Goal: Task Accomplishment & Management: Use online tool/utility

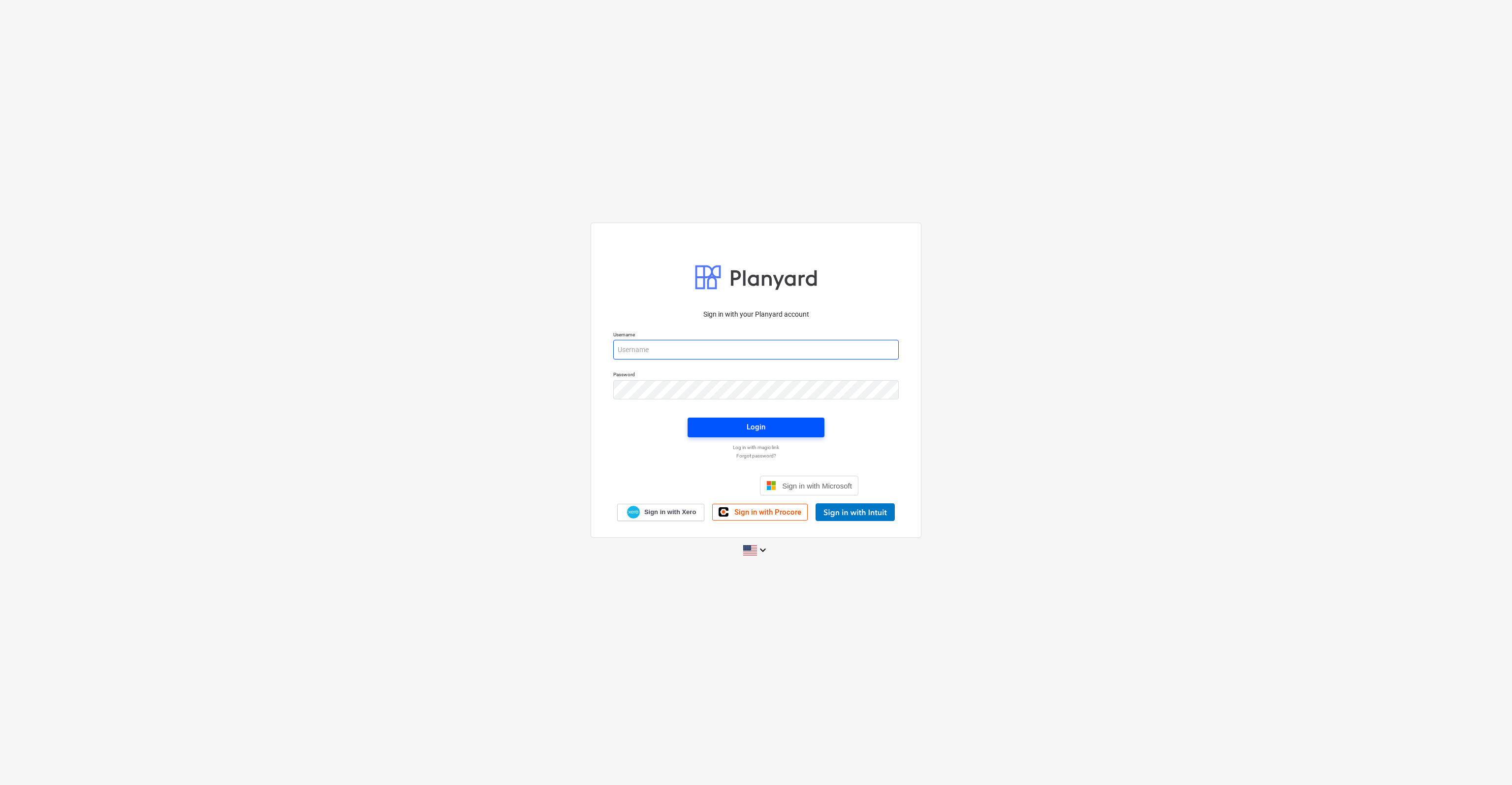
type input "[PERSON_NAME][EMAIL_ADDRESS][DOMAIN_NAME]"
click at [738, 422] on span "Login" at bounding box center [756, 427] width 113 height 13
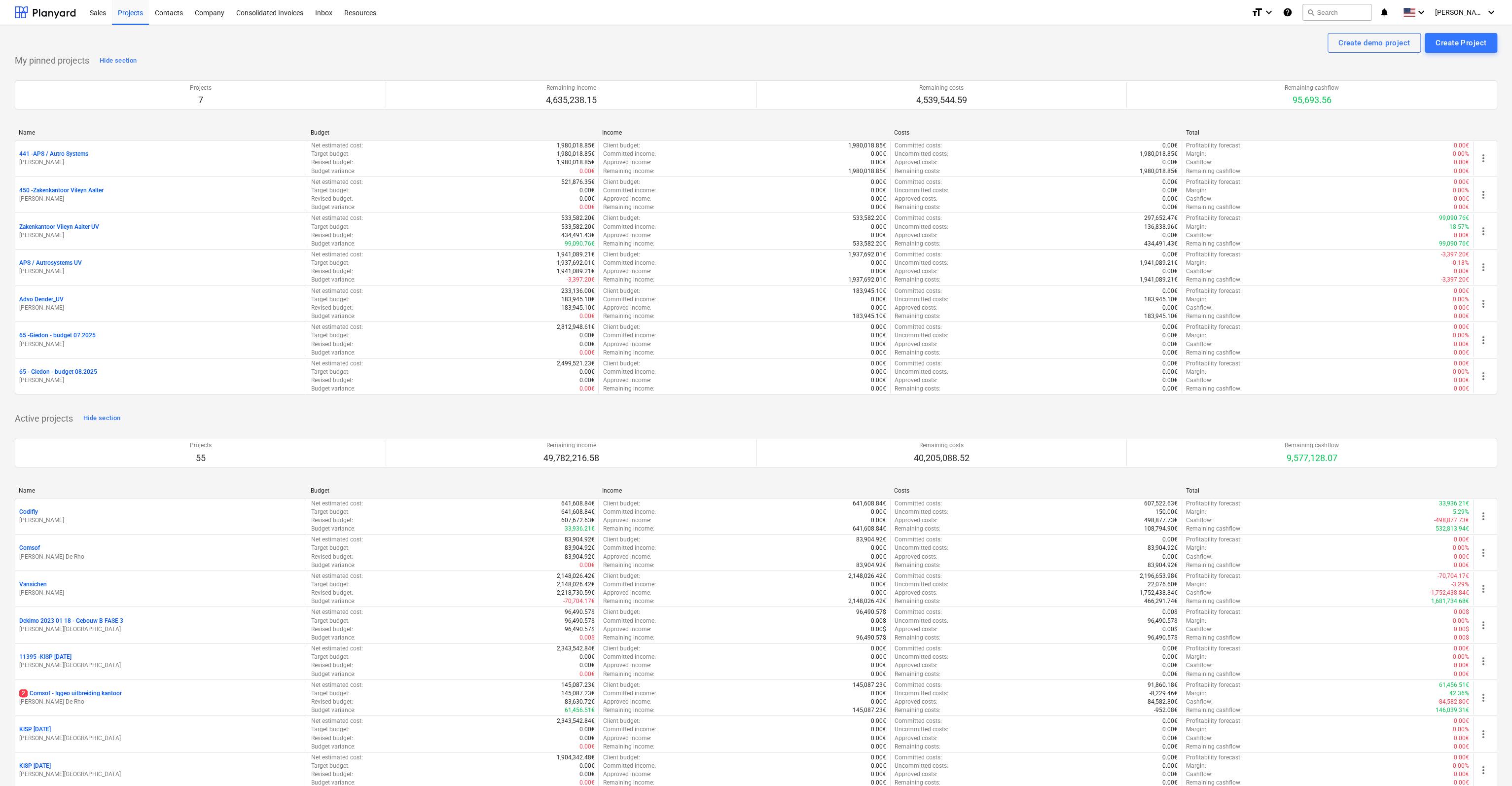
drag, startPoint x: 35, startPoint y: 264, endPoint x: 178, endPoint y: 236, distance: 145.7
click at [35, 264] on p "APS / Autrosystems UV" at bounding box center [51, 263] width 62 height 8
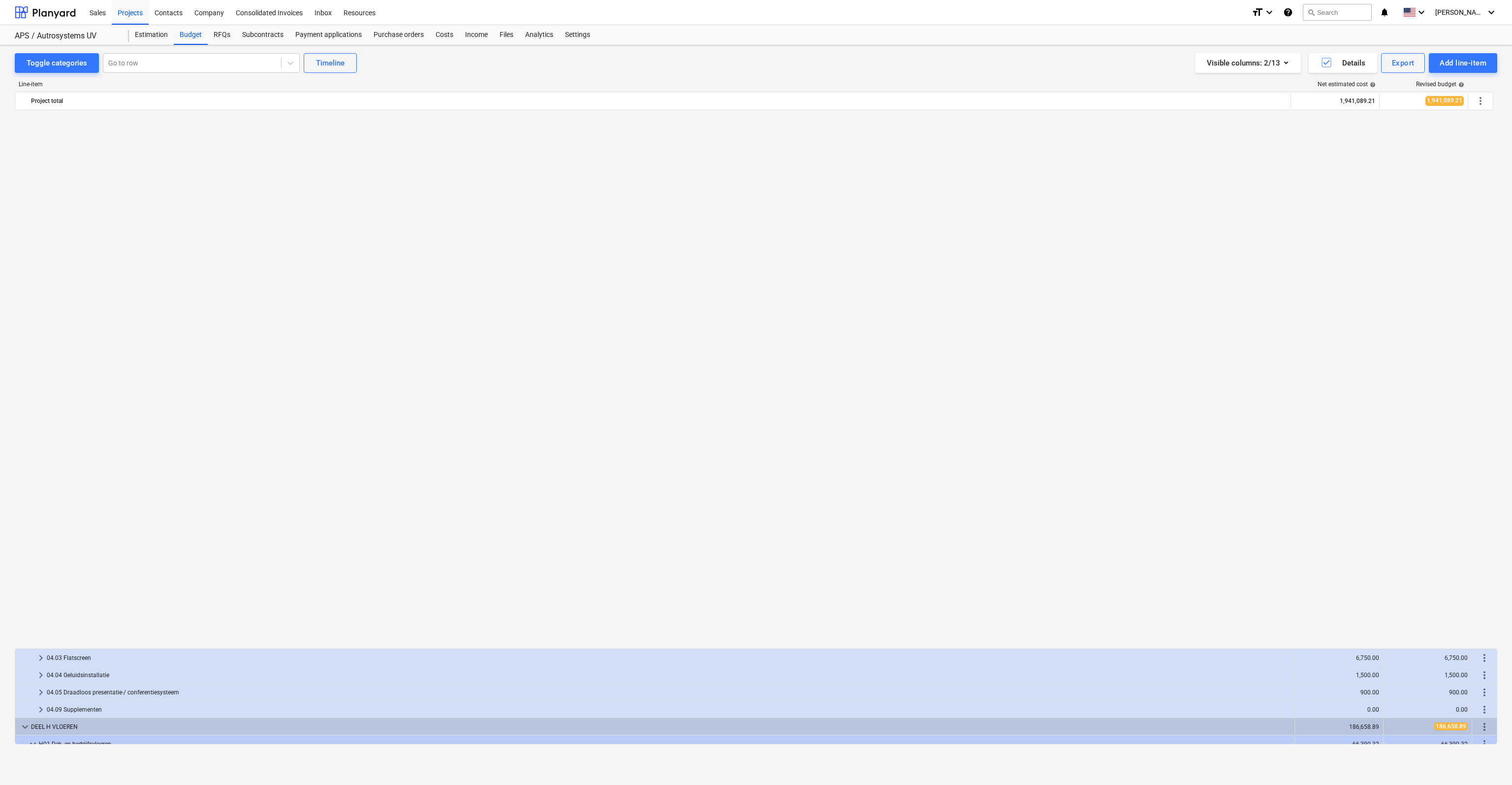
scroll to position [894, 0]
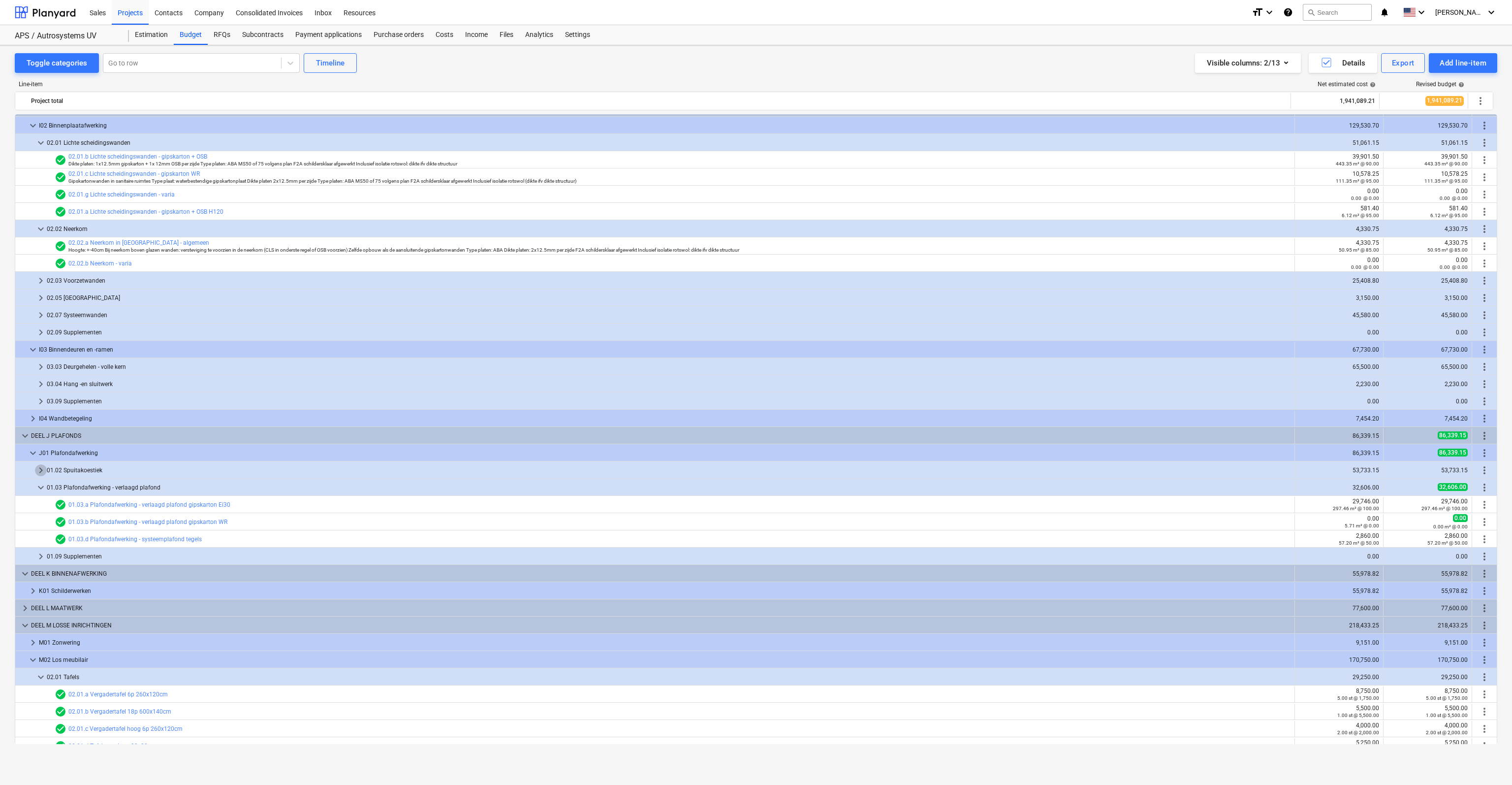
drag, startPoint x: 75, startPoint y: 468, endPoint x: 41, endPoint y: 471, distance: 34.1
click at [41, 471] on span "keyboard_arrow_right" at bounding box center [41, 470] width 12 height 12
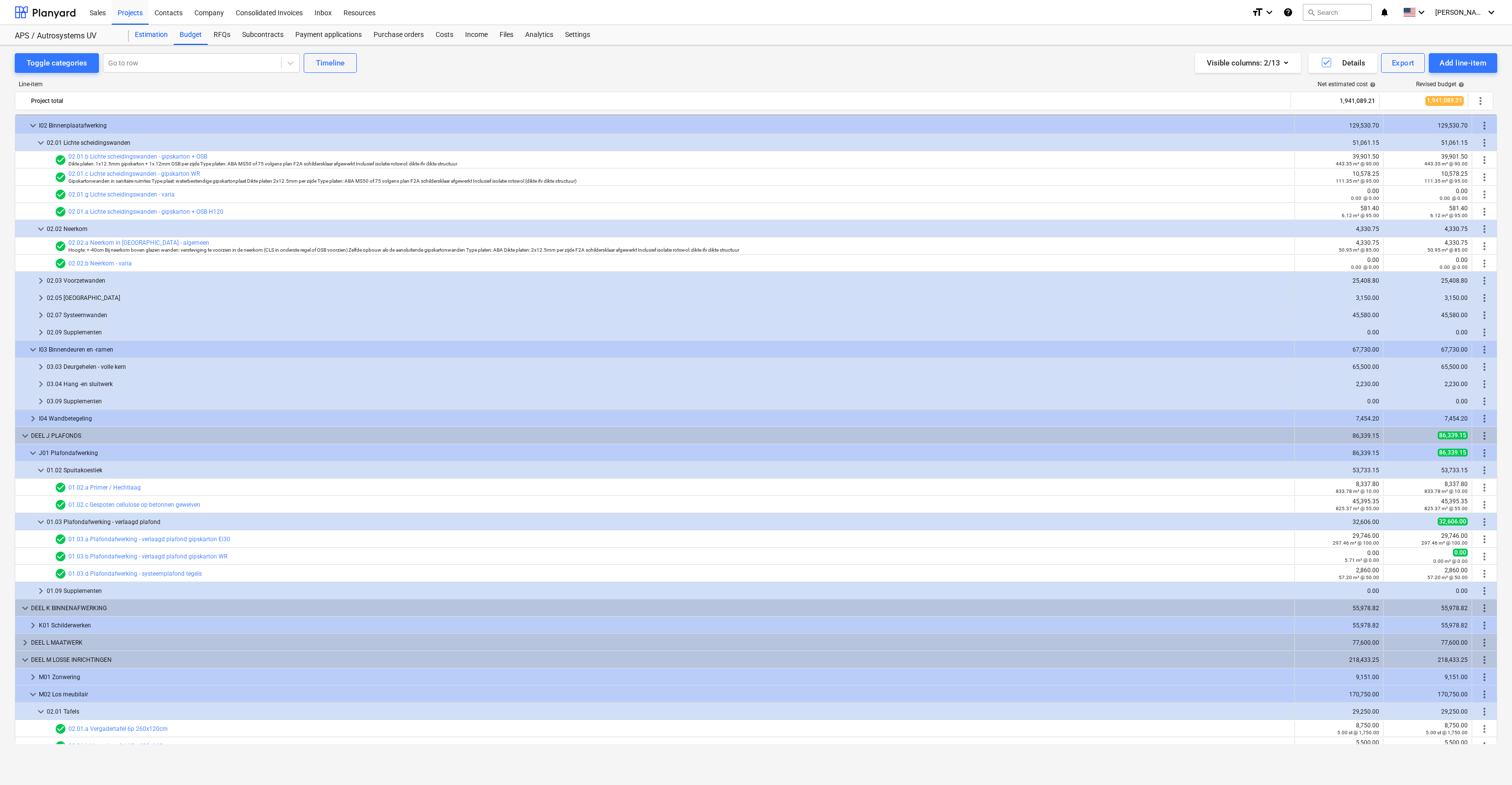
click at [147, 32] on div "Estimation" at bounding box center [151, 35] width 45 height 20
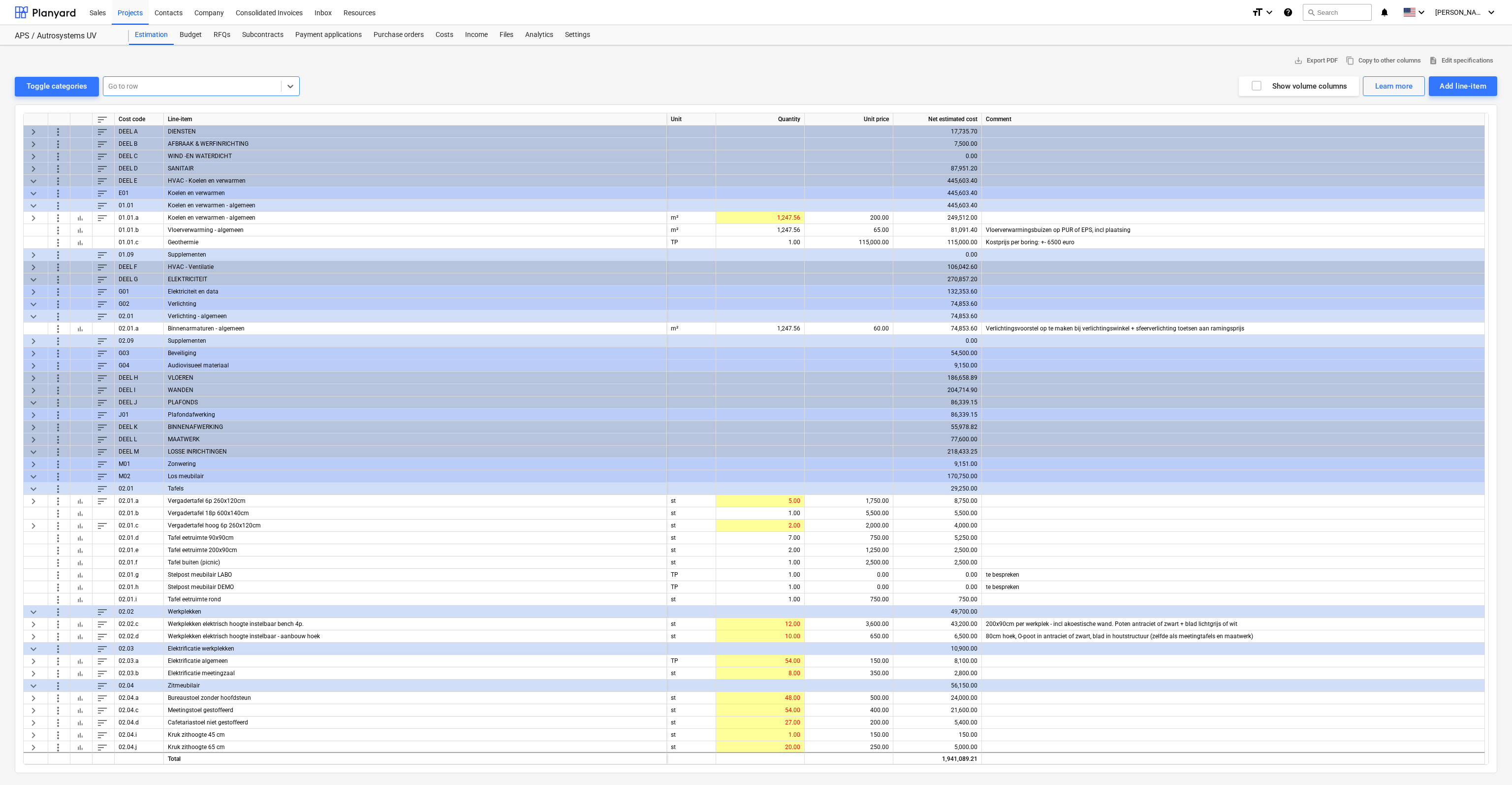
click at [190, 413] on div "Plafondafwerking" at bounding box center [415, 415] width 503 height 12
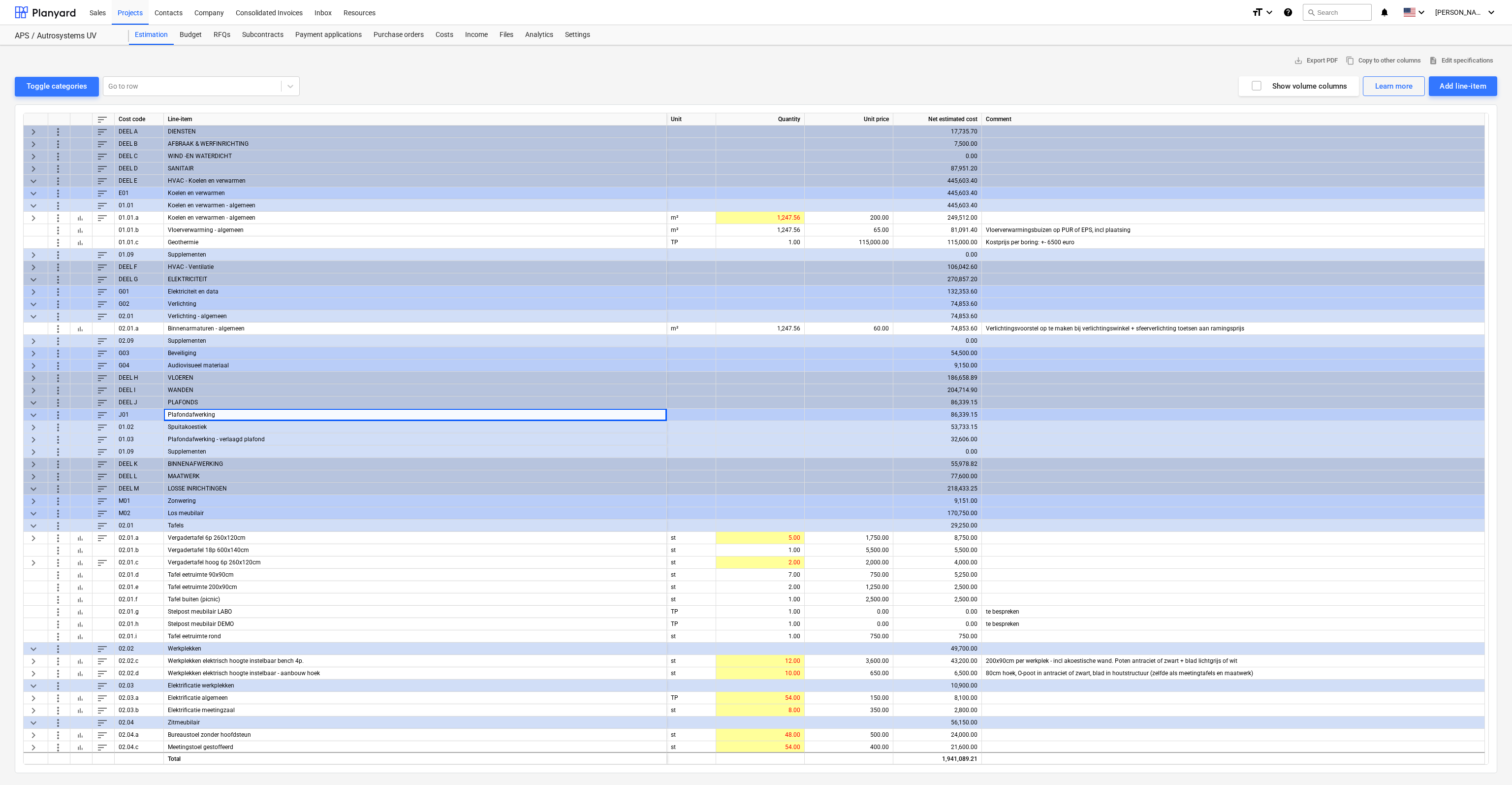
drag, startPoint x: 193, startPoint y: 427, endPoint x: 189, endPoint y: 439, distance: 12.6
click at [193, 426] on div "Spuitakoestiek" at bounding box center [415, 427] width 503 height 12
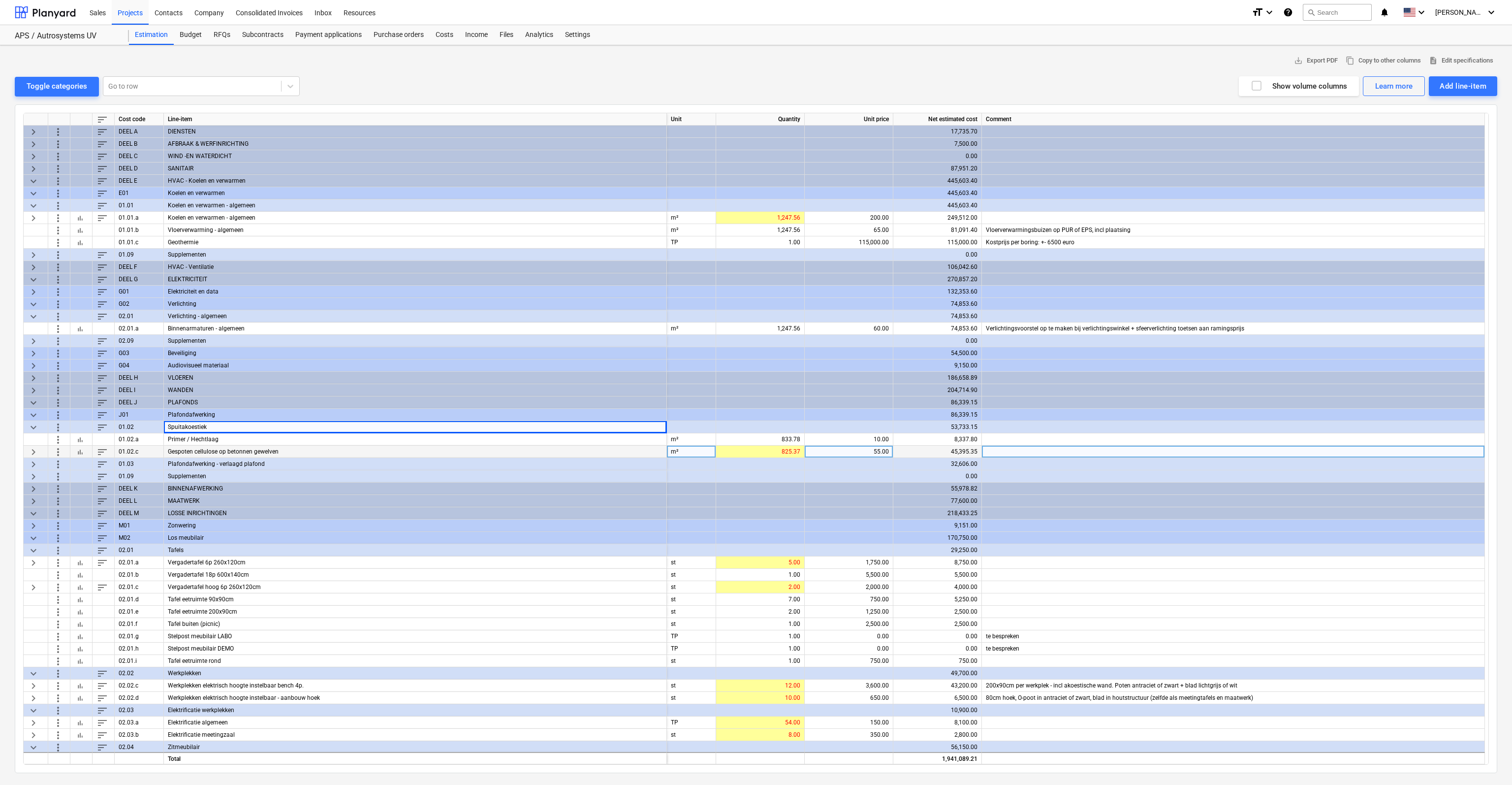
click at [32, 456] on span "keyboard_arrow_right" at bounding box center [33, 452] width 12 height 12
